Goal: Task Accomplishment & Management: Complete application form

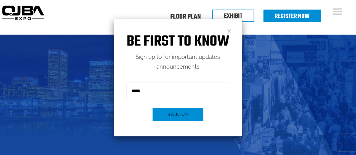
click at [231, 33] on h1 "Be first to know" at bounding box center [178, 42] width 128 height 18
drag, startPoint x: 231, startPoint y: 34, endPoint x: 229, endPoint y: 31, distance: 3.9
click at [230, 32] on div "Be first to know Sign up to for important updates announcements Sign me up for …" at bounding box center [178, 77] width 128 height 117
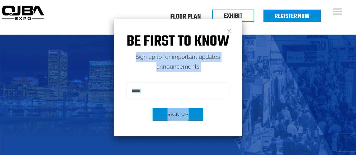
click at [229, 30] on link at bounding box center [229, 30] width 5 height 5
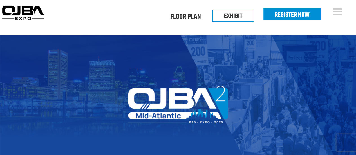
click at [303, 14] on link "Register Now" at bounding box center [292, 15] width 35 height 10
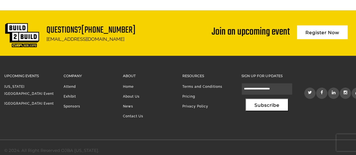
scroll to position [1369, 0]
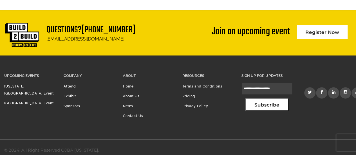
click at [63, 100] on div "Company Attend Exhibit Sponsors" at bounding box center [88, 100] width 59 height 57
click at [75, 104] on link "Sponsors" at bounding box center [72, 106] width 17 height 4
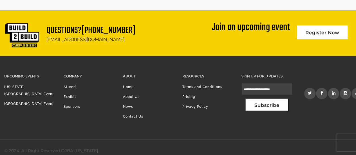
scroll to position [462, 0]
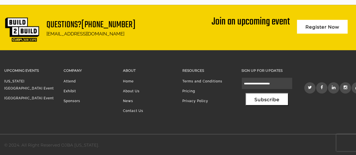
click at [71, 80] on link "Attend" at bounding box center [70, 81] width 12 height 4
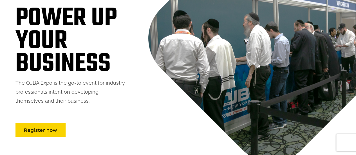
scroll to position [84, 0]
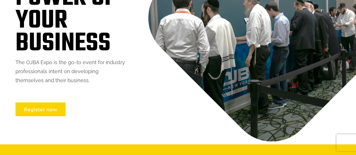
click at [52, 111] on link "Register now" at bounding box center [40, 109] width 50 height 14
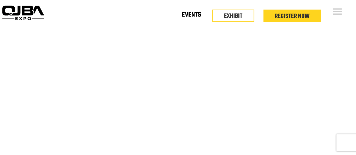
click at [195, 15] on link "Events" at bounding box center [191, 16] width 19 height 2
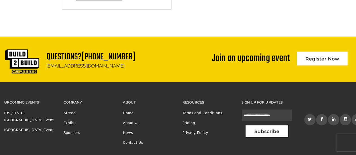
click at [70, 121] on link "Exhibit" at bounding box center [70, 123] width 12 height 4
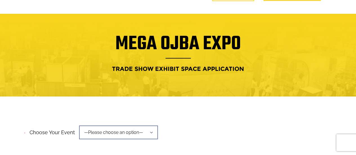
scroll to position [84, 0]
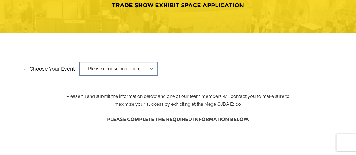
click at [136, 72] on span "—Please choose an option—" at bounding box center [118, 69] width 79 height 14
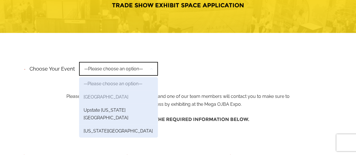
click at [113, 95] on link "[GEOGRAPHIC_DATA]" at bounding box center [118, 96] width 79 height 13
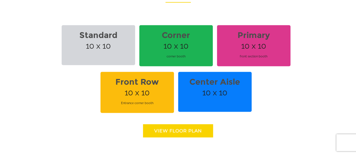
click at [191, 128] on link "View floor Plan" at bounding box center [178, 130] width 70 height 13
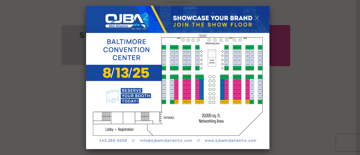
click at [255, 19] on link at bounding box center [257, 17] width 5 height 5
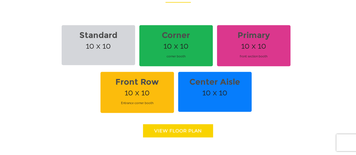
click at [284, 49] on span "front section booth" at bounding box center [253, 56] width 67 height 15
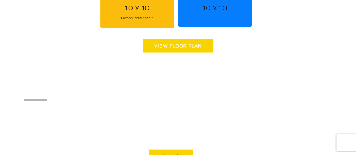
scroll to position [563, 0]
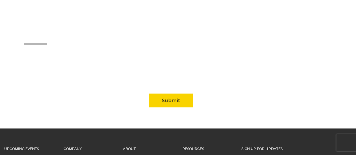
click at [167, 100] on button "Submit" at bounding box center [171, 101] width 44 height 14
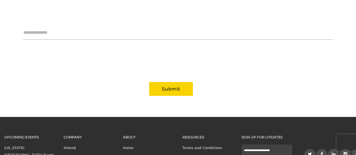
scroll to position [624, 0]
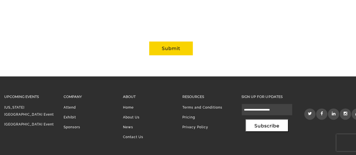
click at [70, 125] on link "Sponsors" at bounding box center [72, 127] width 17 height 4
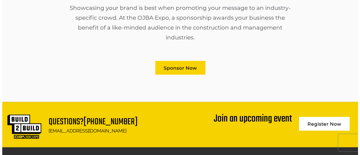
scroll to position [366, 0]
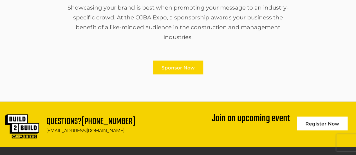
click at [188, 68] on link "Sponsor Now" at bounding box center [178, 67] width 50 height 14
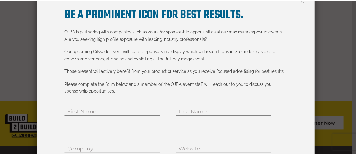
scroll to position [0, 0]
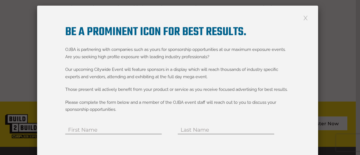
click at [306, 18] on link at bounding box center [305, 17] width 5 height 5
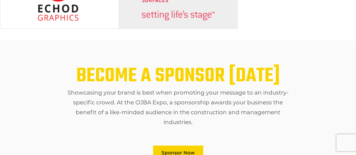
scroll to position [281, 0]
